Goal: Task Accomplishment & Management: Manage account settings

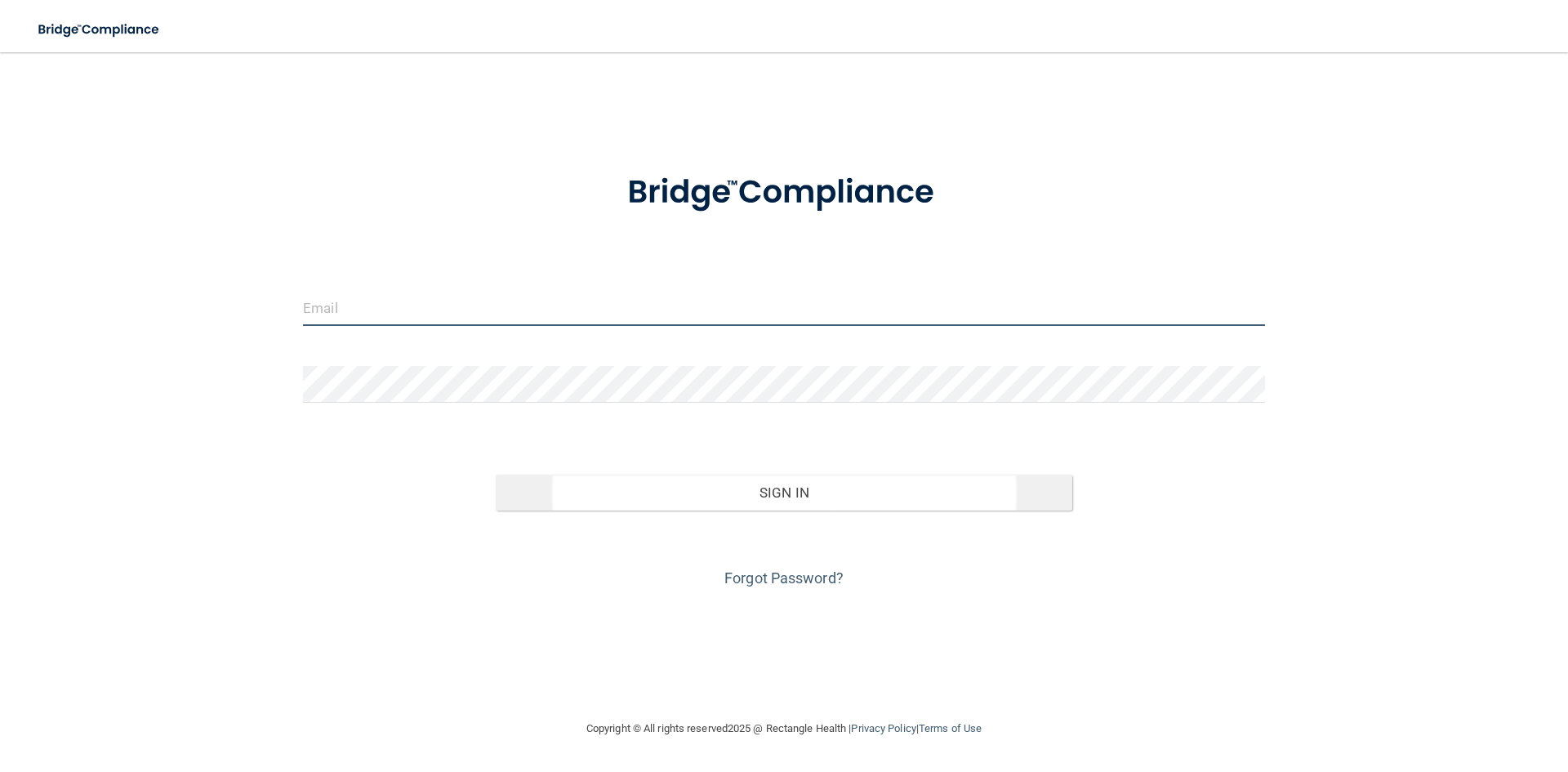
type input "[EMAIL_ADDRESS][DOMAIN_NAME]"
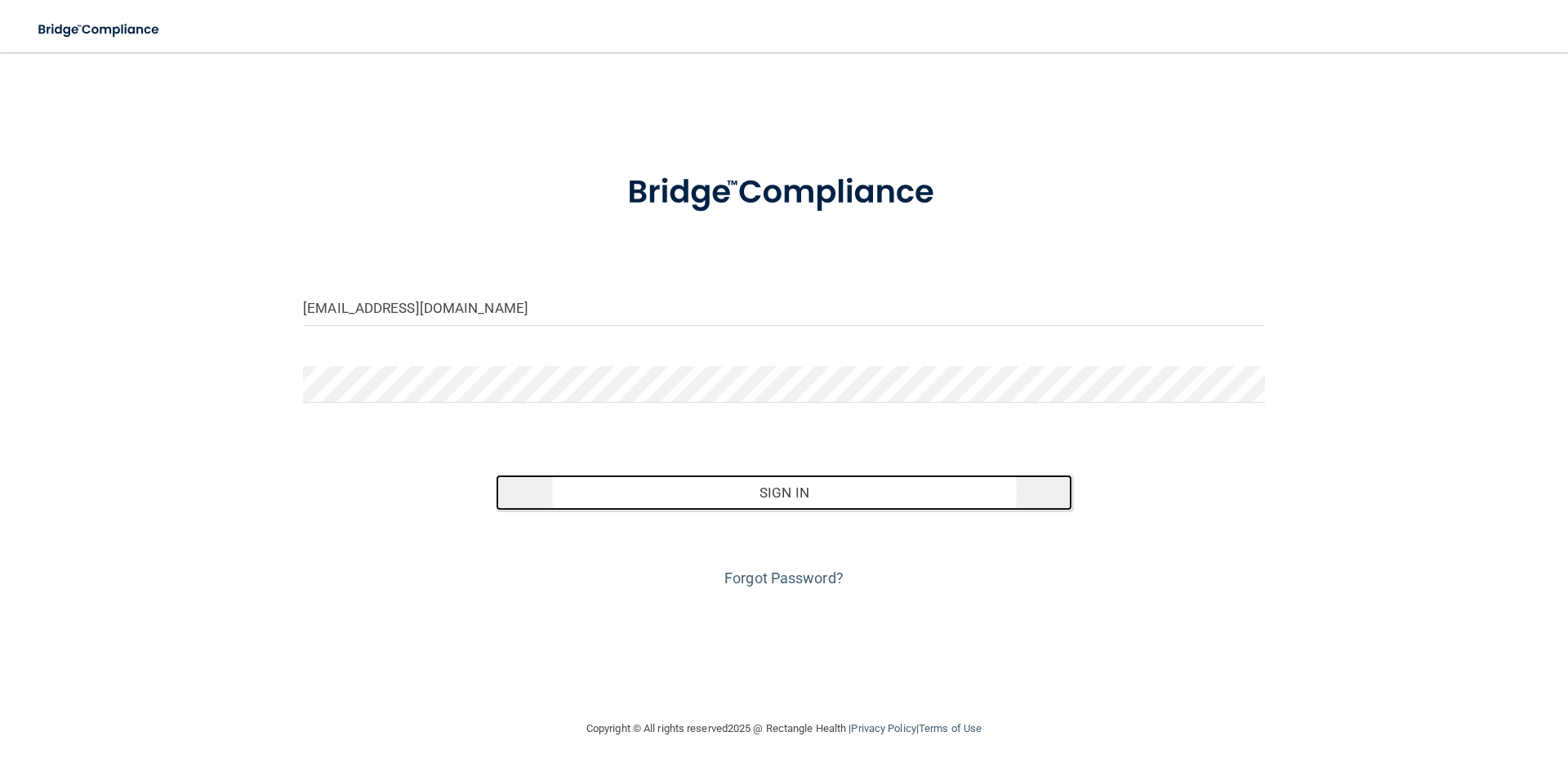
click at [833, 499] on button "Sign In" at bounding box center [784, 492] width 578 height 36
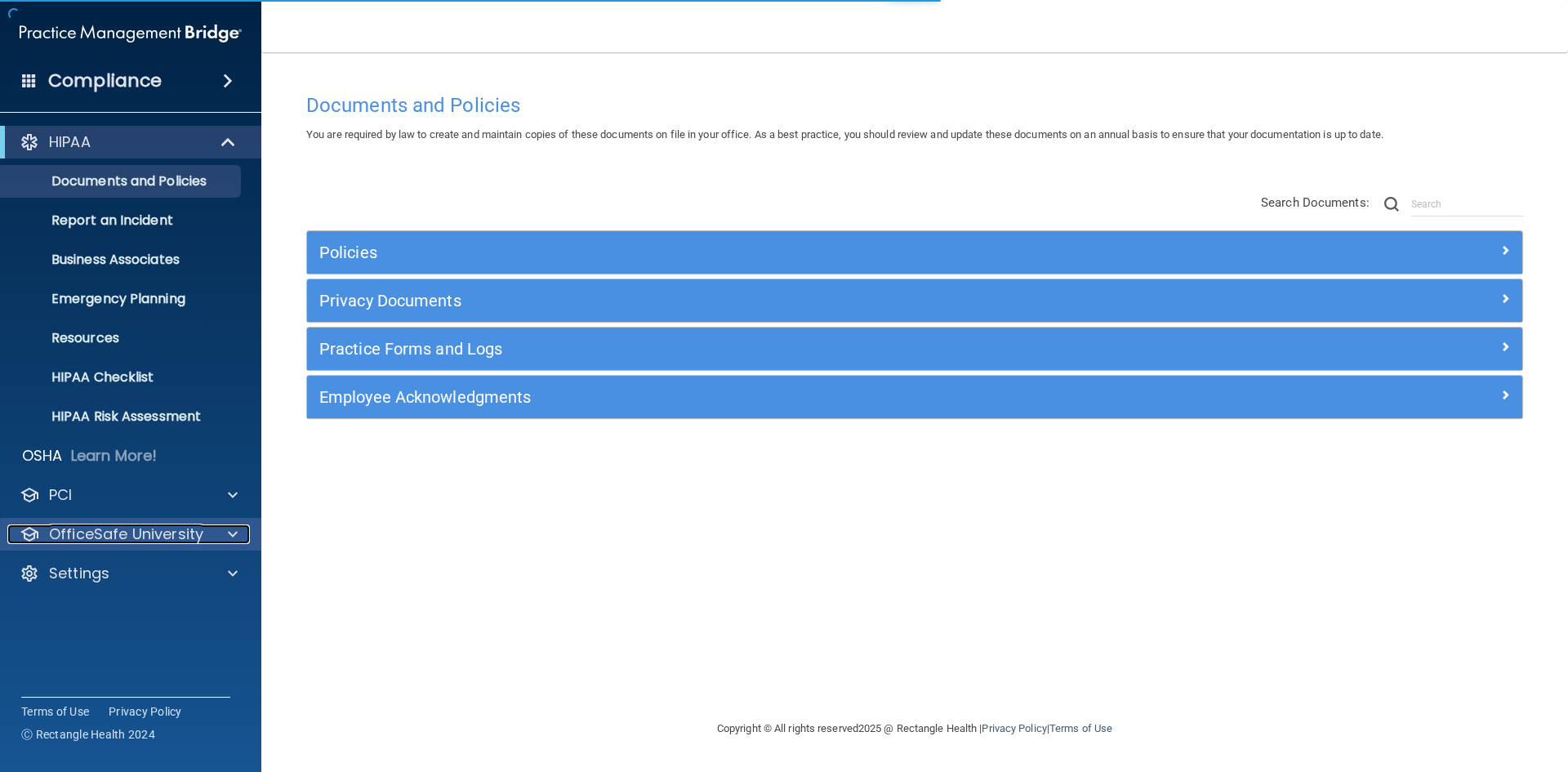
click at [96, 540] on p "OfficeSafe University" at bounding box center [126, 534] width 154 height 19
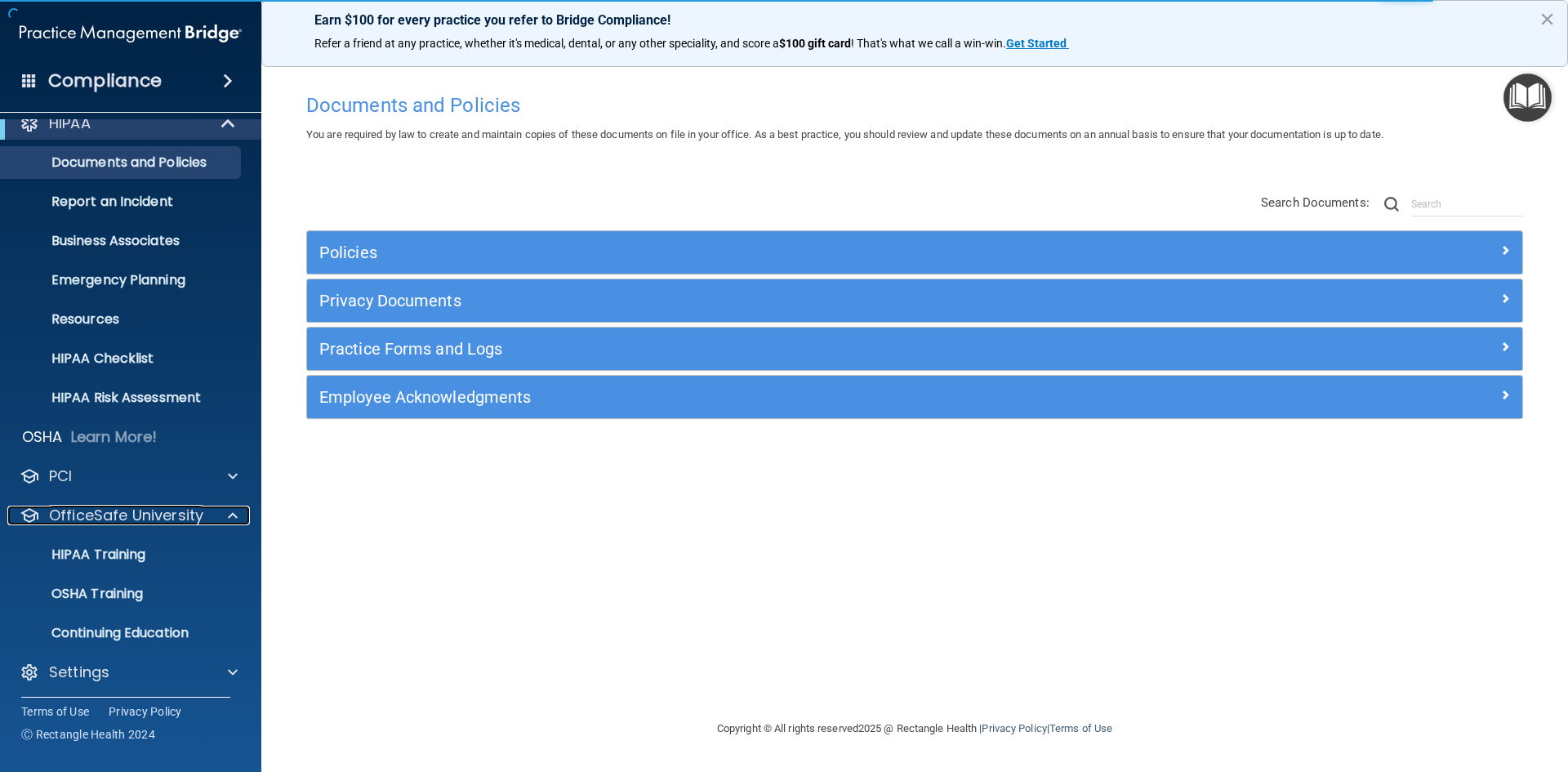
scroll to position [24, 0]
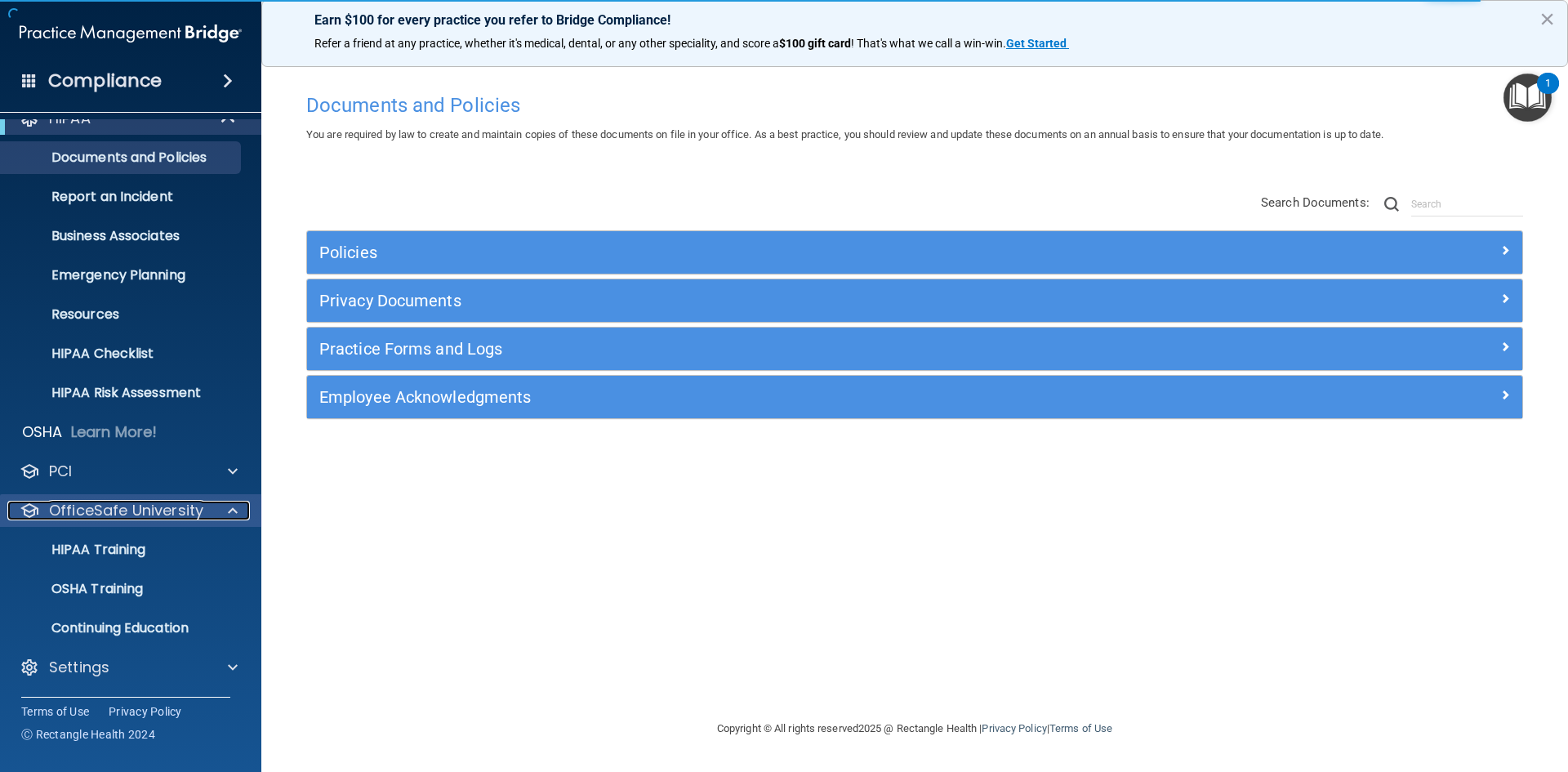
click at [114, 515] on p "OfficeSafe University" at bounding box center [126, 510] width 154 height 19
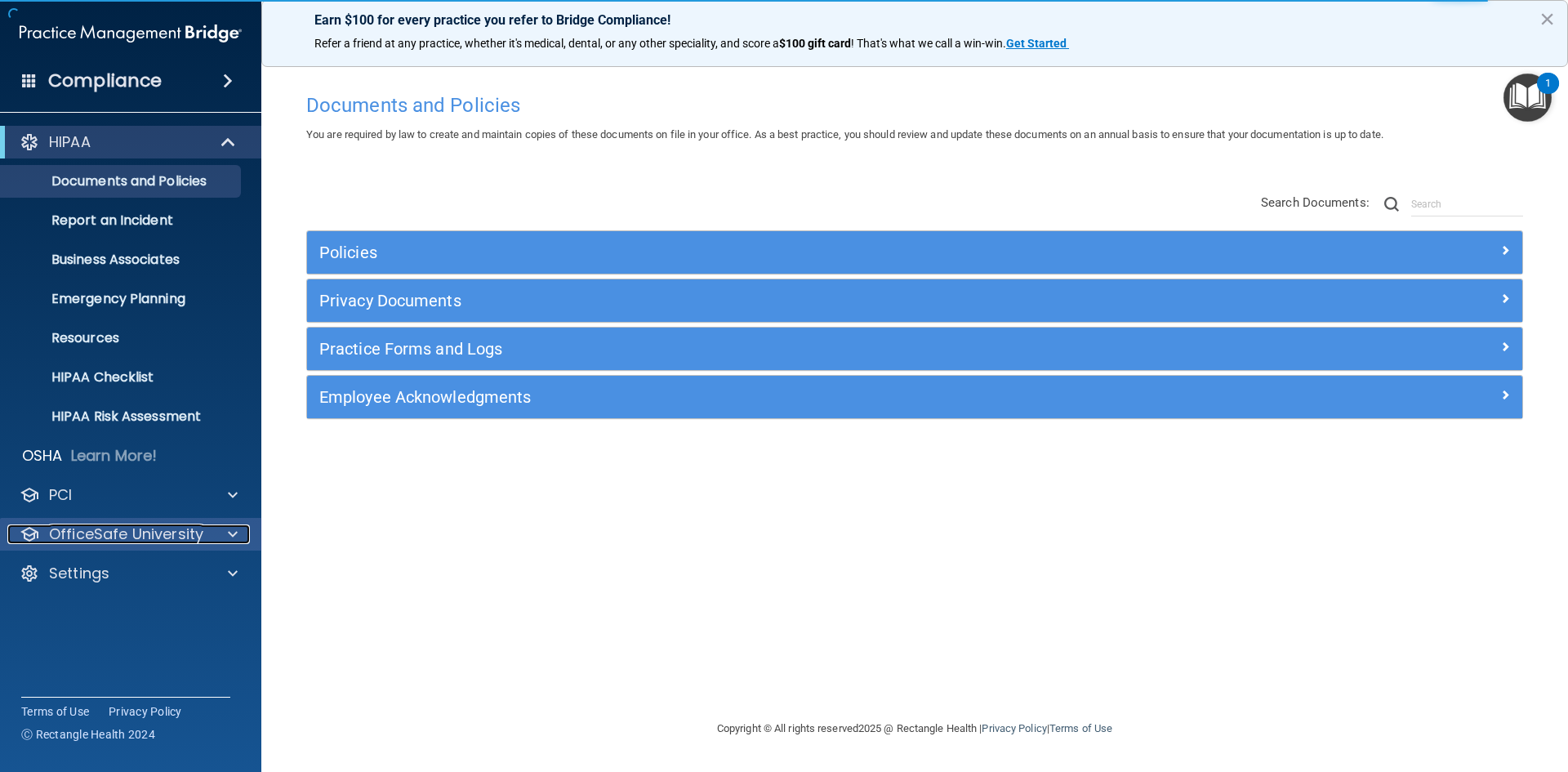
scroll to position [0, 0]
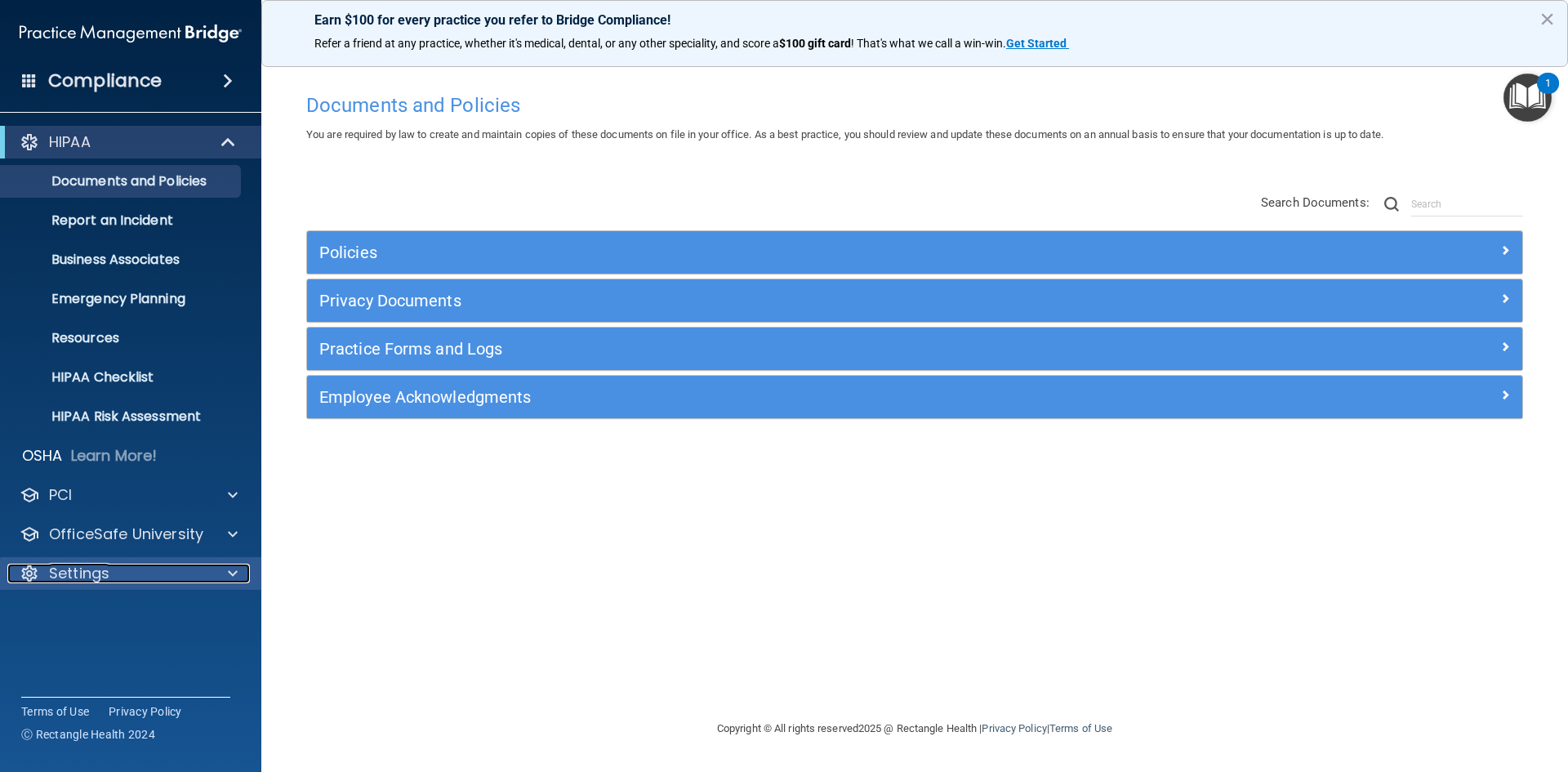
click at [88, 578] on p "Settings" at bounding box center [79, 573] width 60 height 19
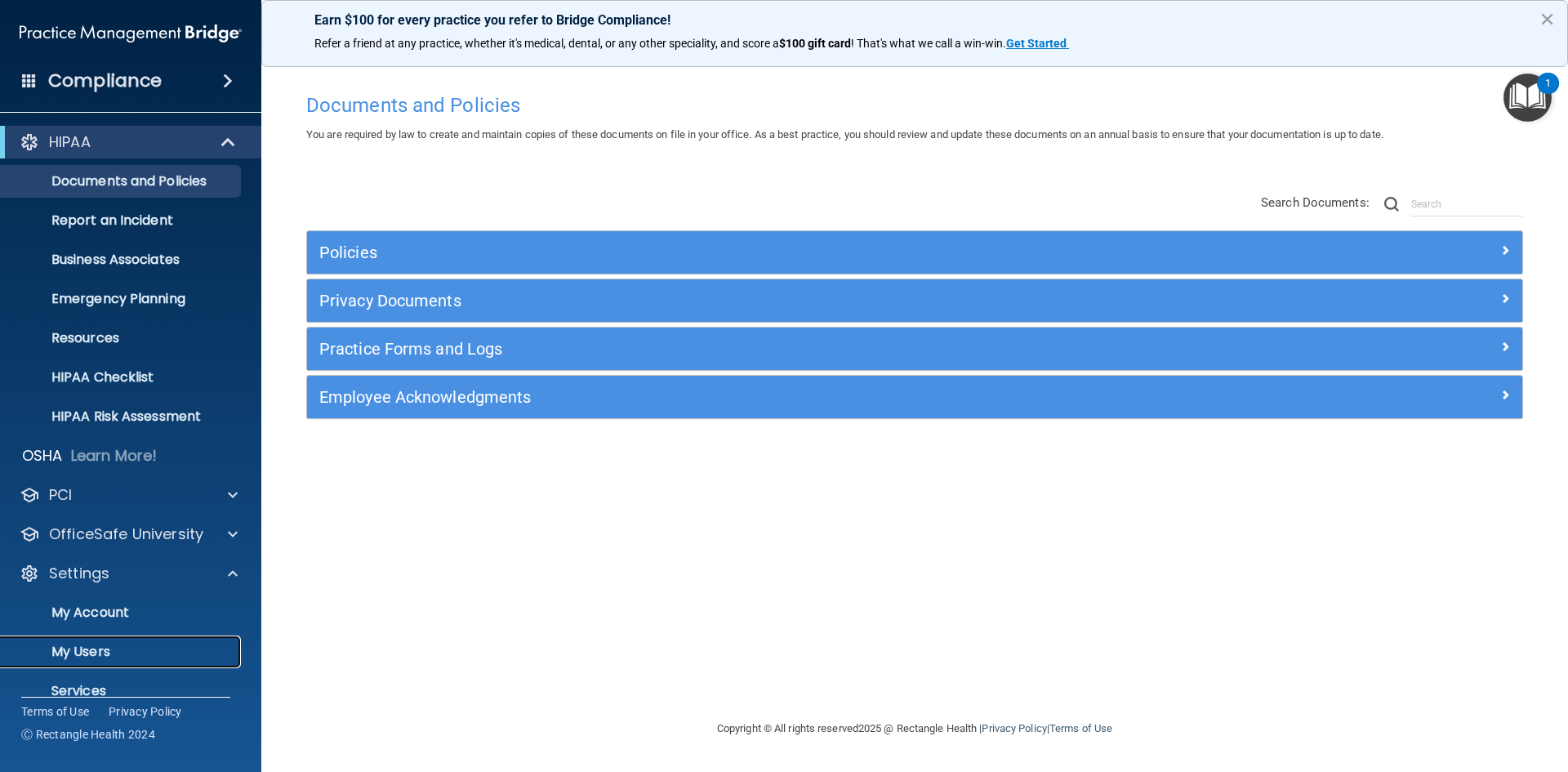
click at [97, 651] on p "My Users" at bounding box center [122, 651] width 223 height 17
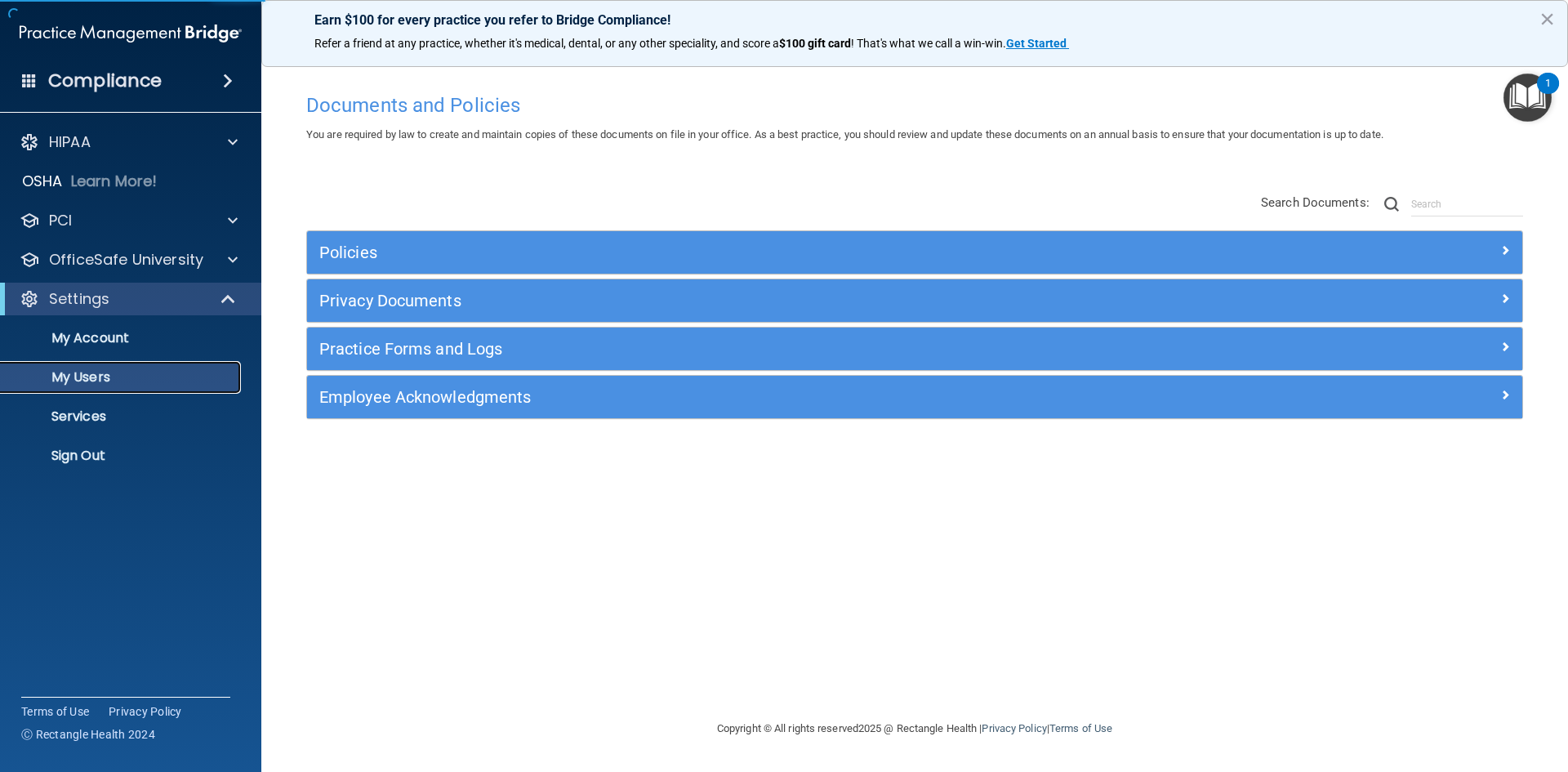
click at [54, 369] on p "My Users" at bounding box center [122, 377] width 223 height 17
select select "20"
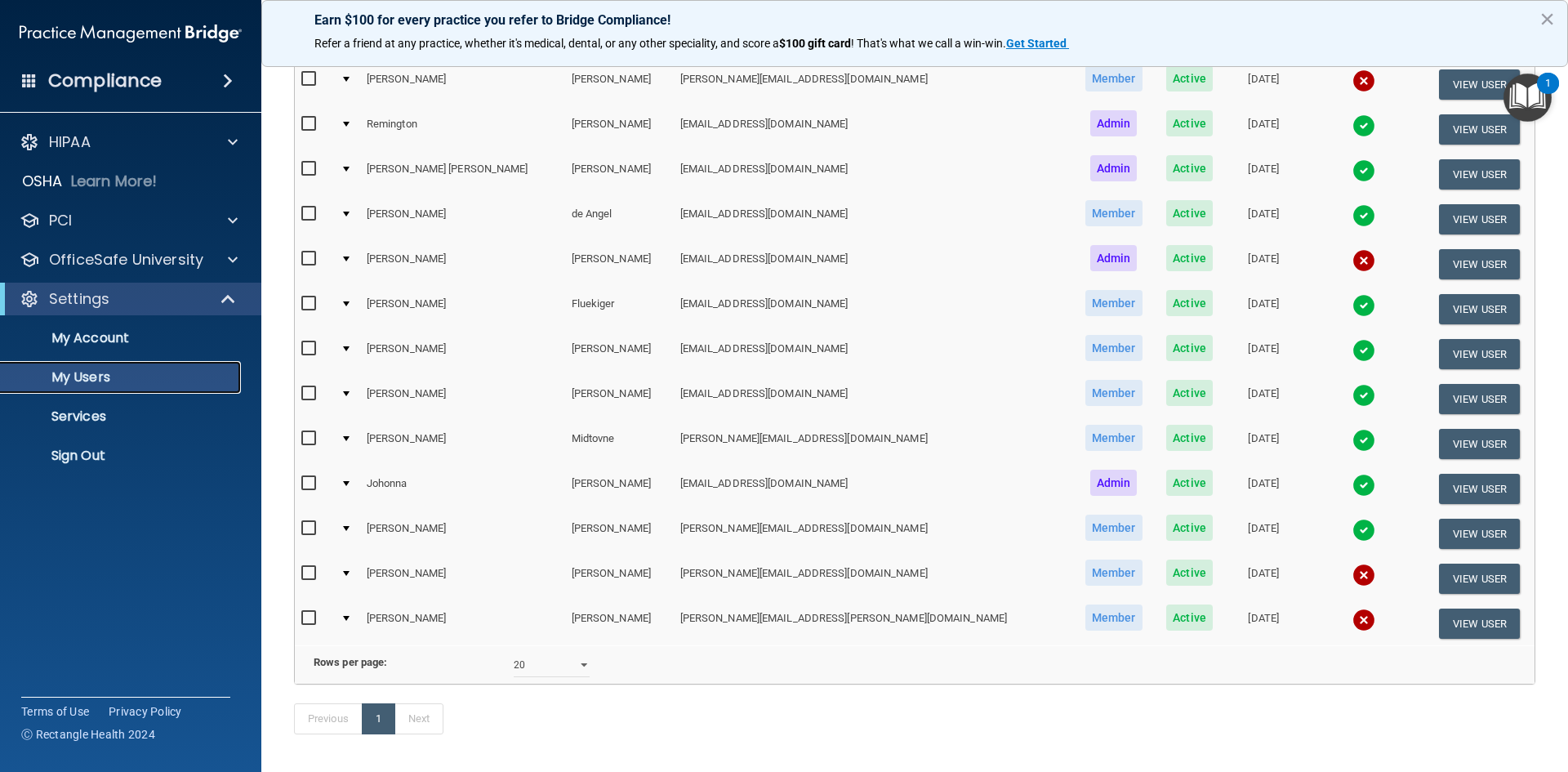
scroll to position [245, 0]
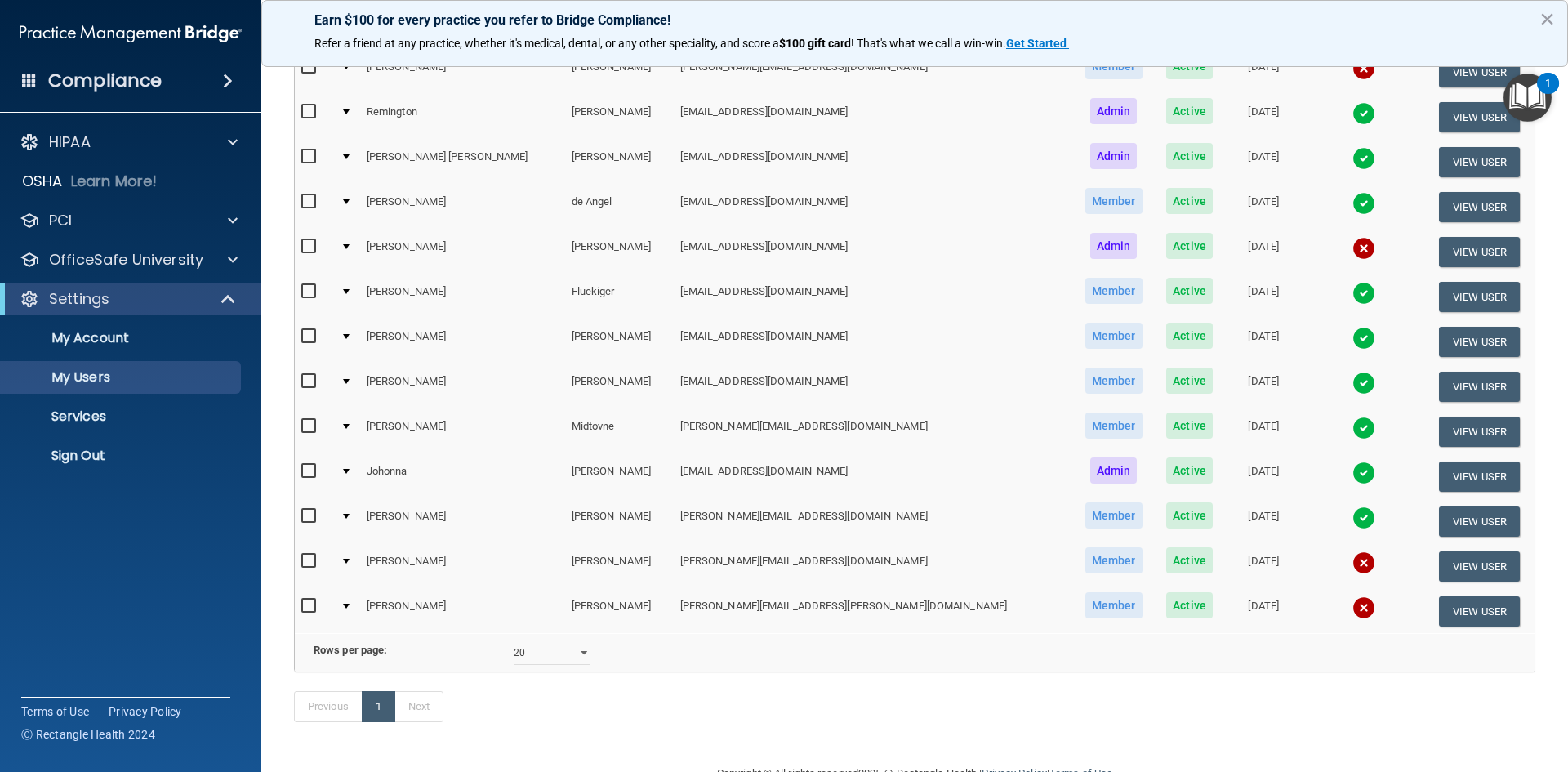
click at [301, 604] on input "checkbox" at bounding box center [310, 606] width 18 height 13
checkbox input "true"
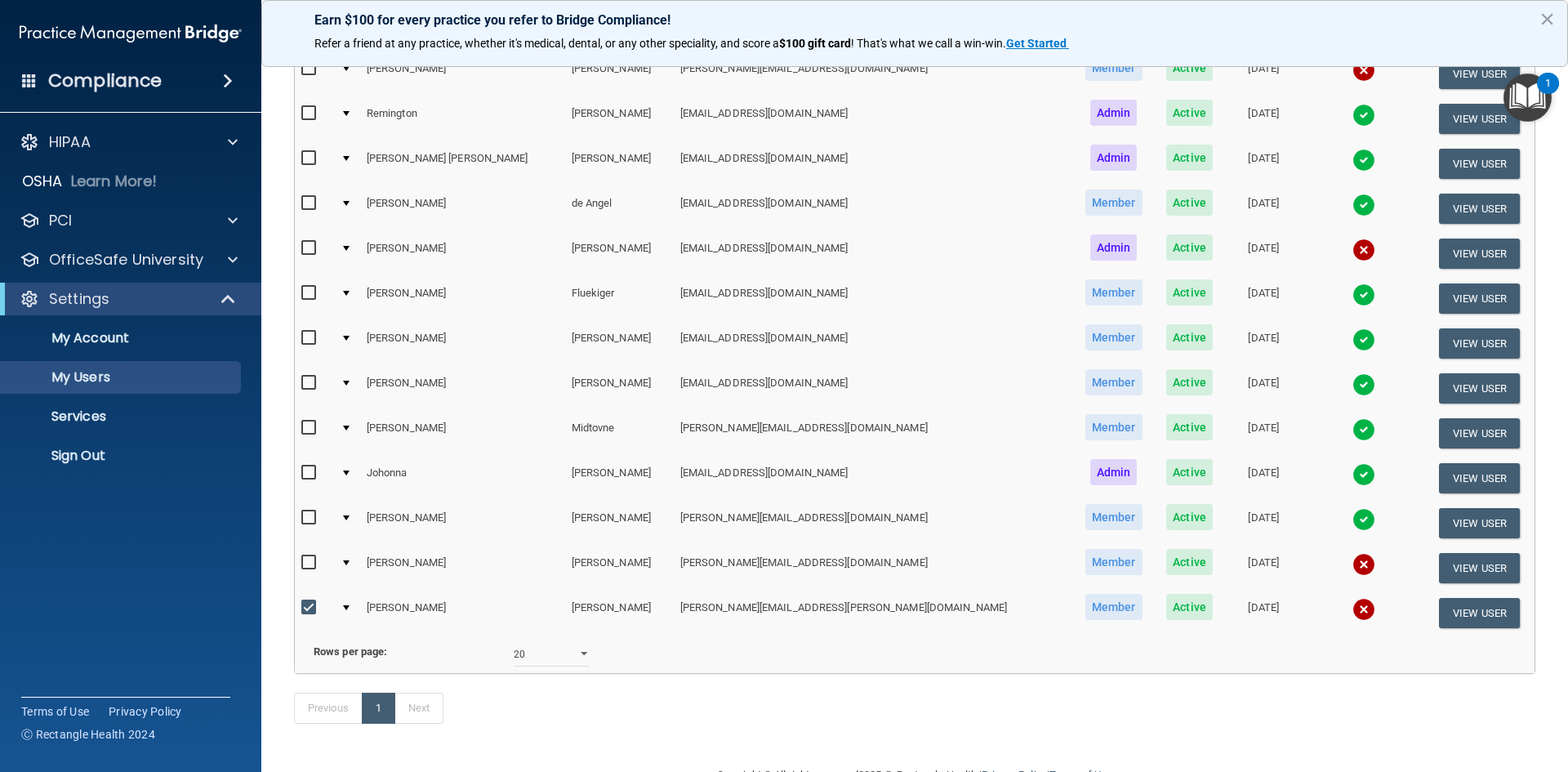
scroll to position [247, 0]
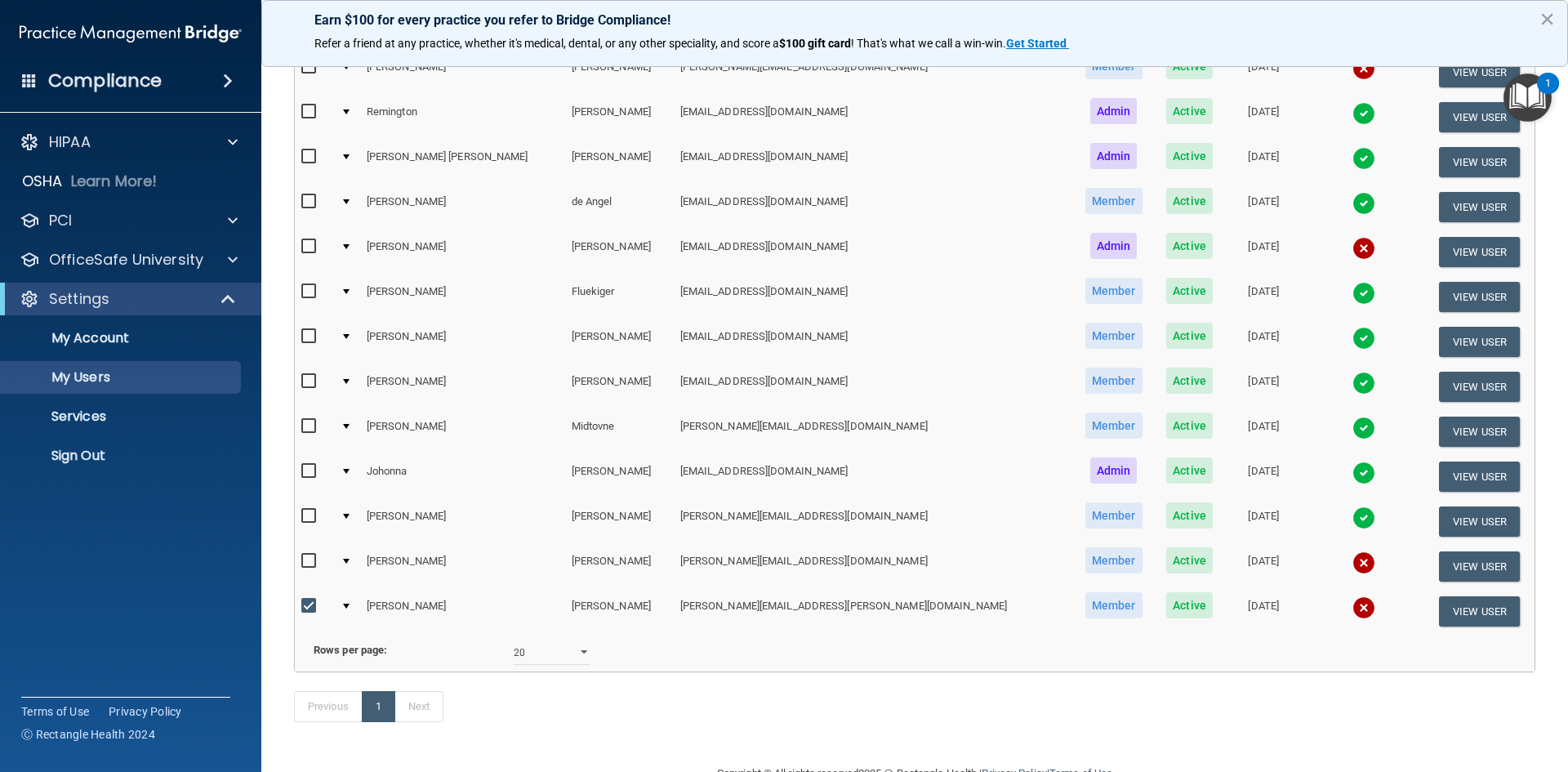
click at [310, 554] on input "checkbox" at bounding box center [310, 560] width 18 height 13
checkbox input "true"
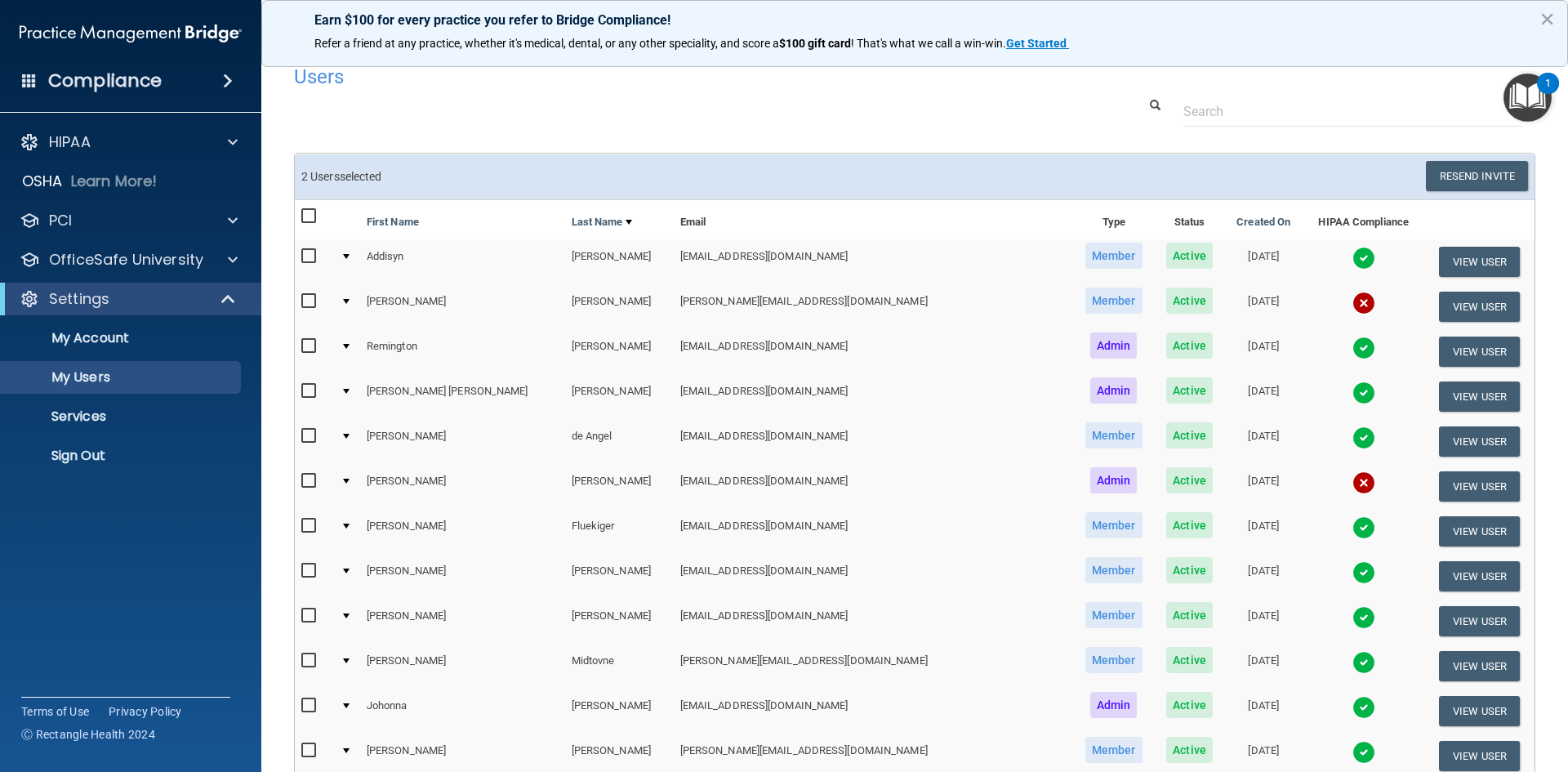
scroll to position [2, 0]
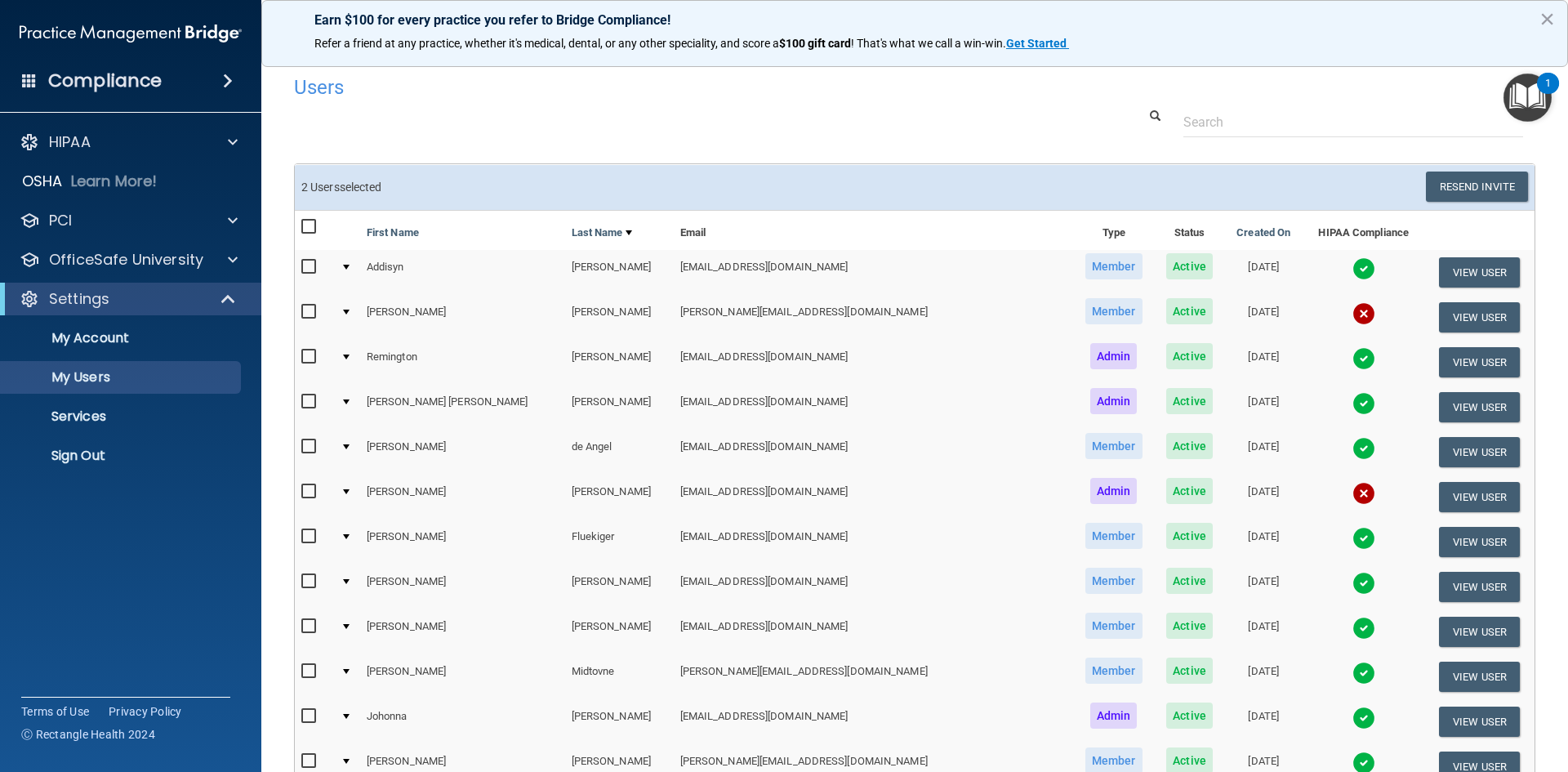
click at [310, 493] on input "checkbox" at bounding box center [310, 491] width 18 height 13
checkbox input "true"
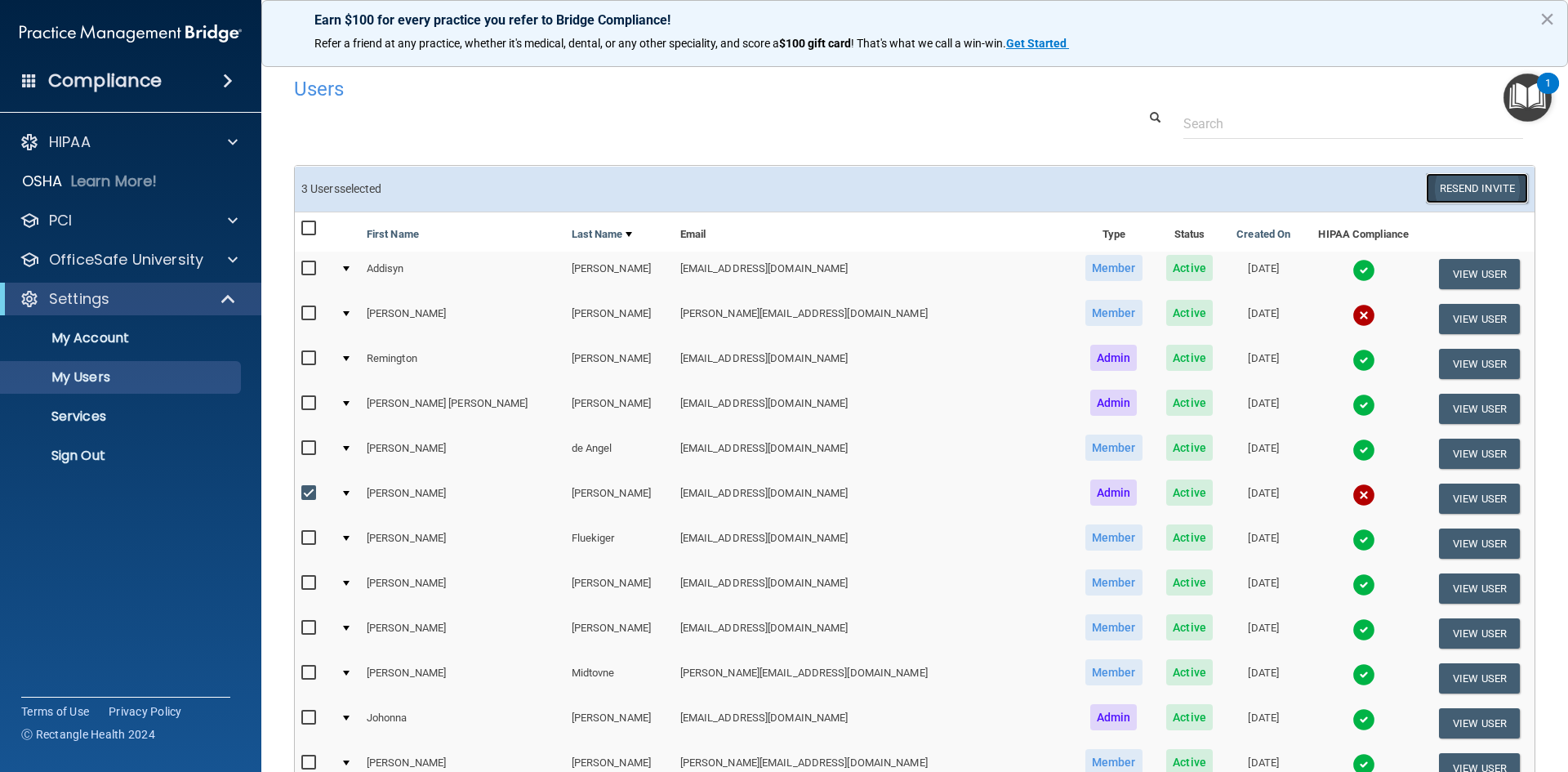
click at [1439, 196] on button "Resend Invite" at bounding box center [1477, 188] width 102 height 31
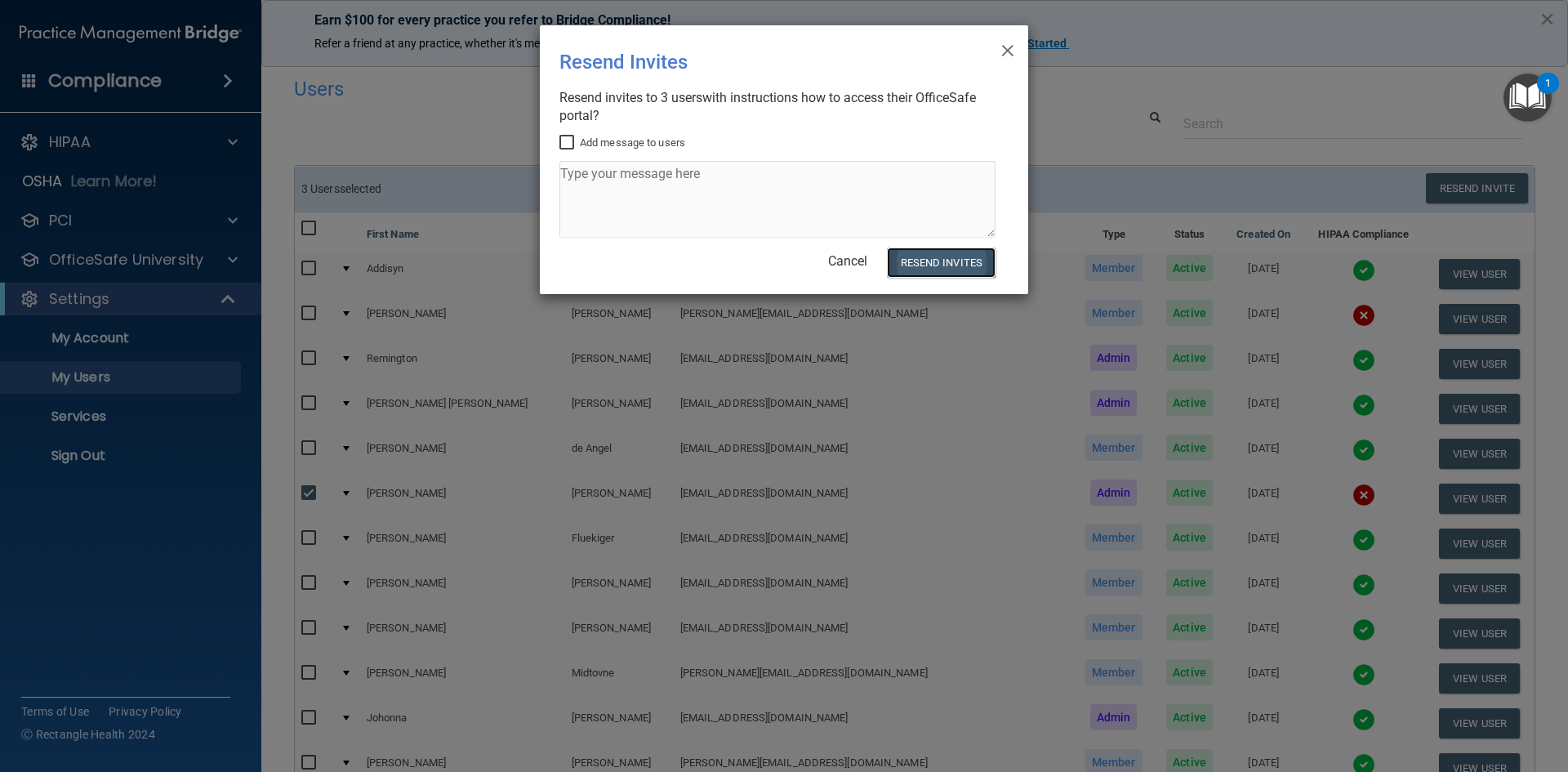
click at [922, 274] on button "Resend Invites" at bounding box center [941, 263] width 109 height 31
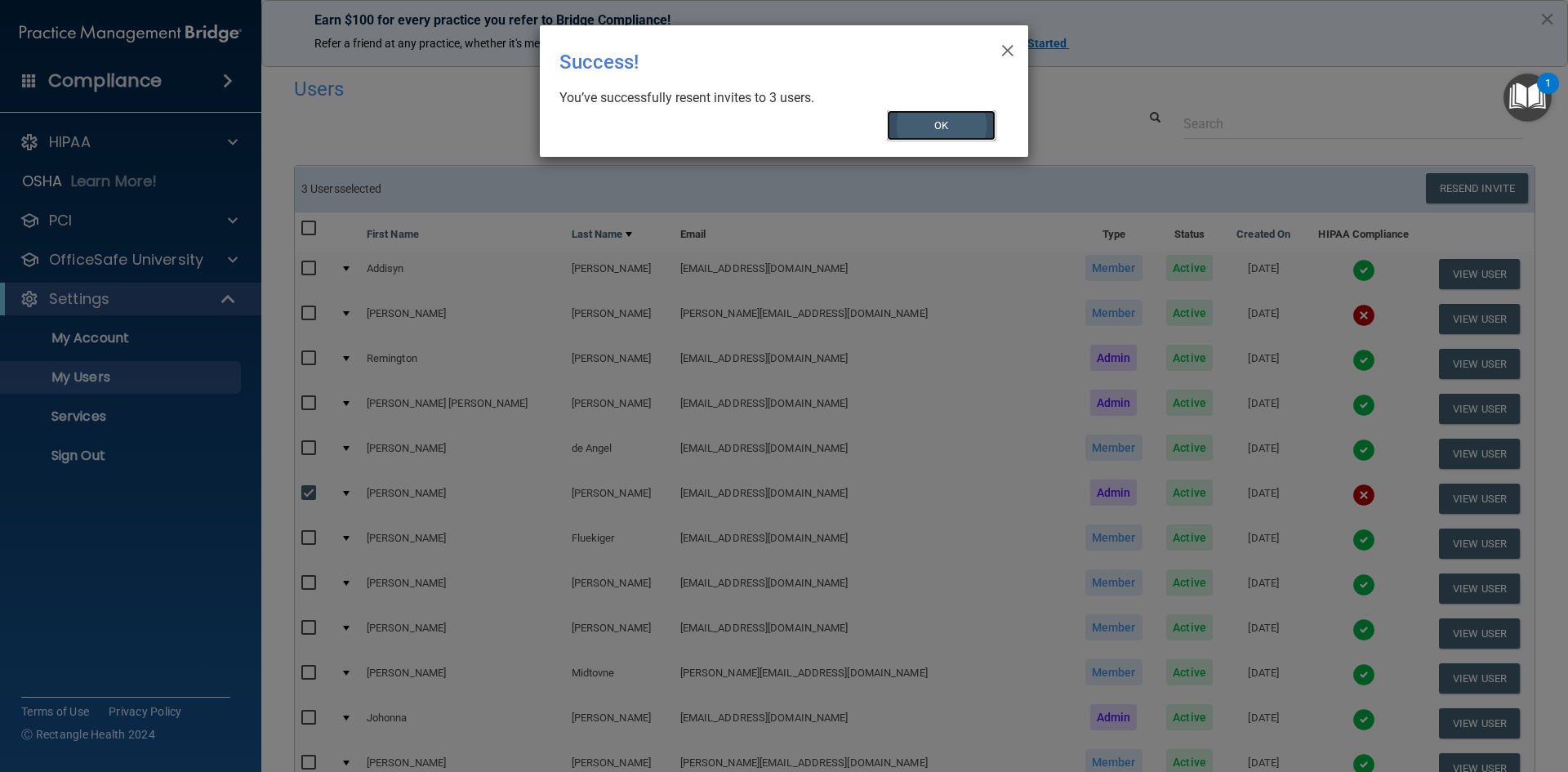
click at [964, 131] on button "OK" at bounding box center [941, 125] width 109 height 31
